Goal: Answer question/provide support: Share knowledge or assist other users

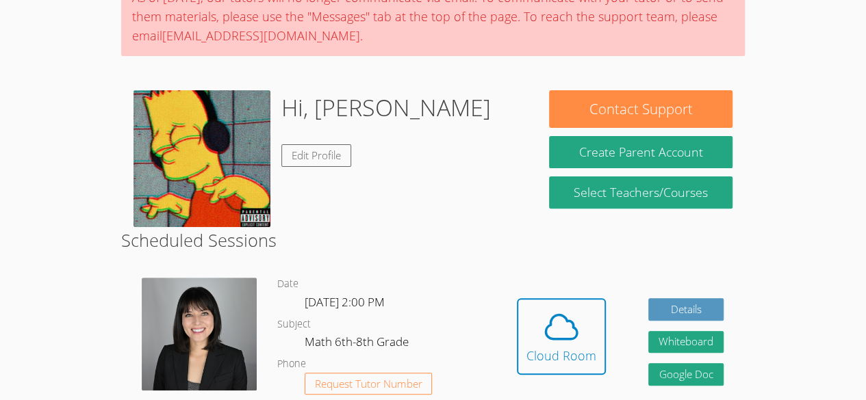
scroll to position [134, 0]
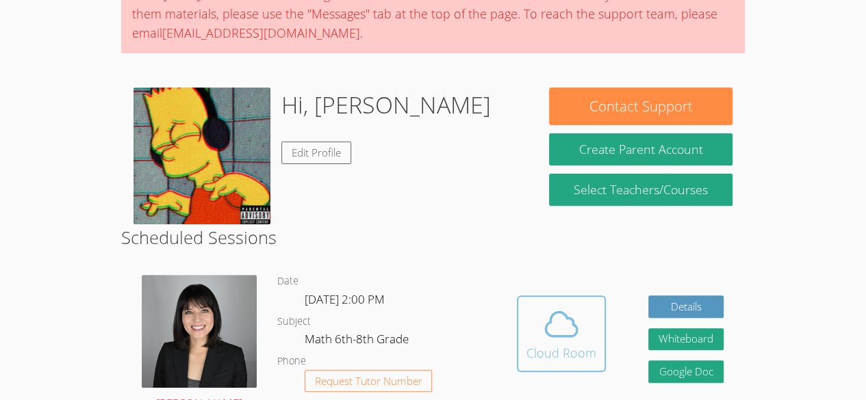
click at [568, 331] on icon at bounding box center [561, 324] width 38 height 38
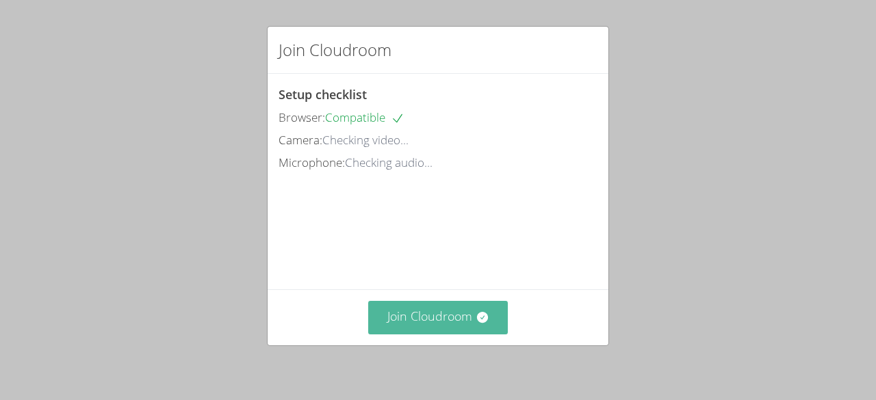
click at [460, 326] on button "Join Cloudroom" at bounding box center [438, 318] width 140 height 34
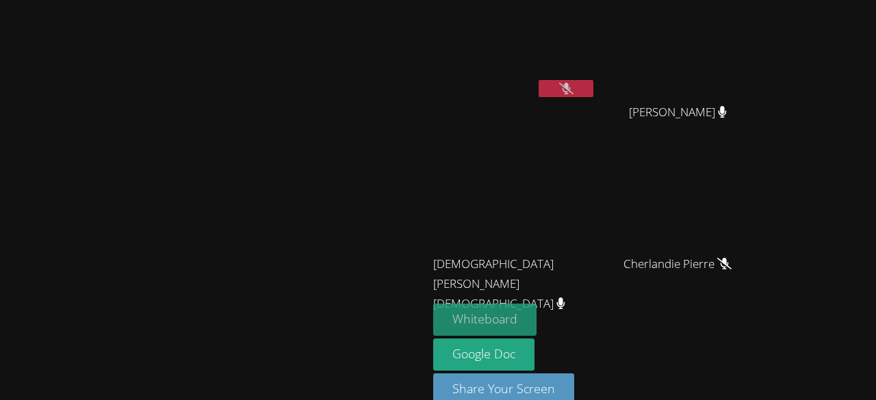
click at [537, 325] on button "Whiteboard" at bounding box center [484, 320] width 103 height 32
click at [593, 97] on button at bounding box center [566, 88] width 55 height 17
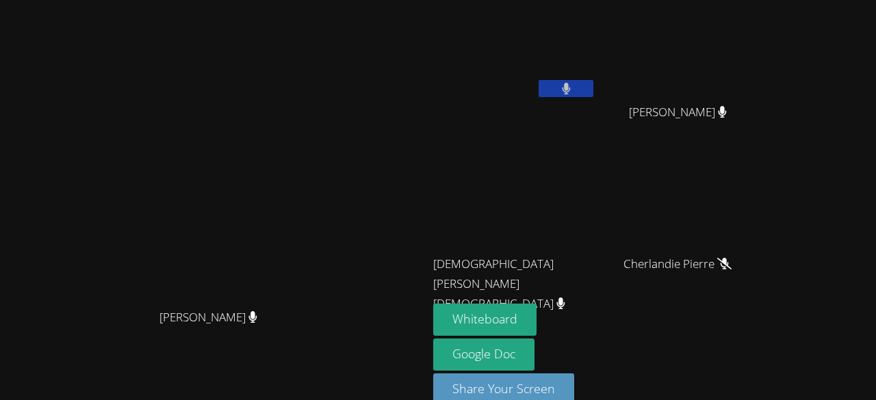
click at [593, 90] on button at bounding box center [566, 88] width 55 height 17
click at [593, 95] on button at bounding box center [566, 88] width 55 height 17
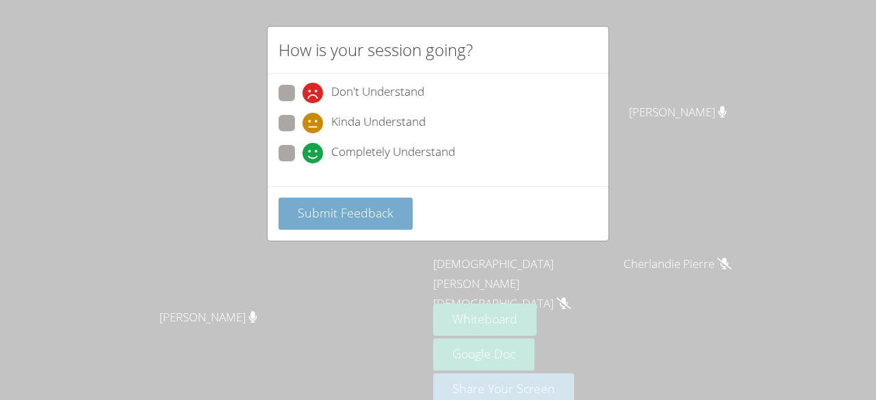
click at [376, 208] on span "Submit Feedback" at bounding box center [346, 213] width 96 height 16
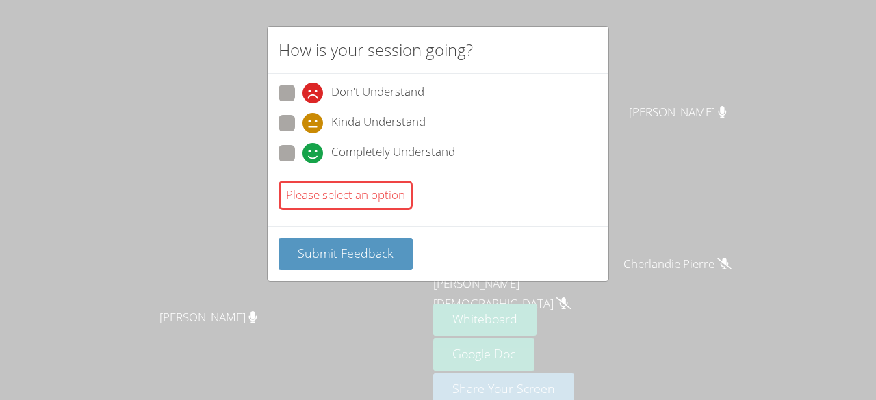
click at [303, 164] on span at bounding box center [303, 164] width 0 height 0
click at [303, 148] on input "Completely Understand" at bounding box center [309, 151] width 12 height 12
radio input "true"
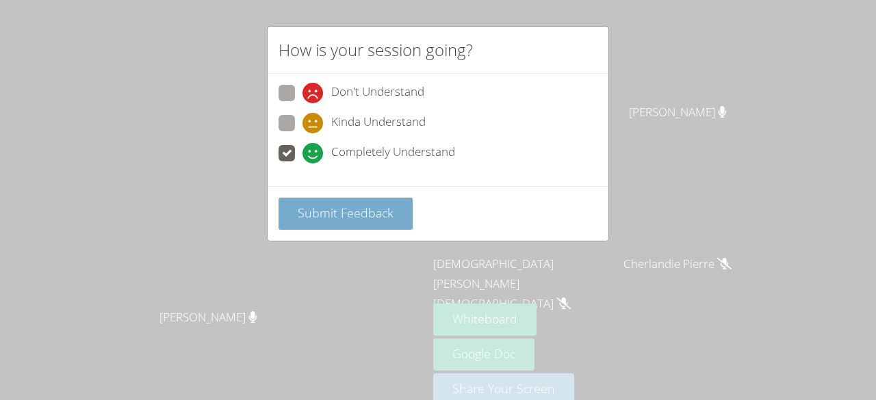
click at [329, 200] on button "Submit Feedback" at bounding box center [346, 214] width 134 height 32
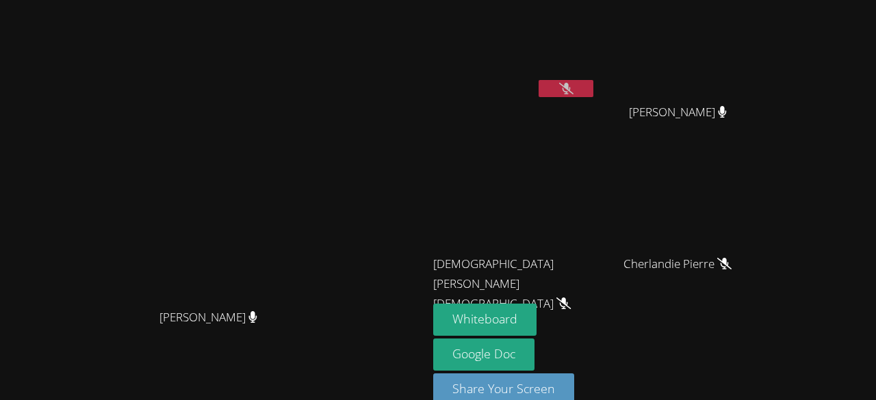
click at [574, 89] on icon at bounding box center [566, 89] width 14 height 12
